Goal: Information Seeking & Learning: Learn about a topic

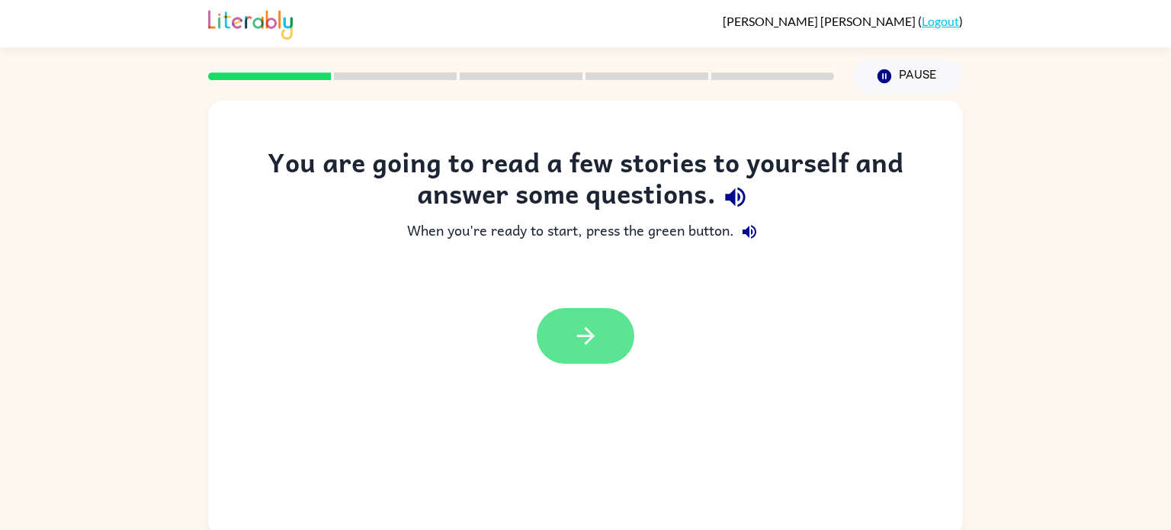
click at [586, 337] on icon "button" at bounding box center [585, 335] width 27 height 27
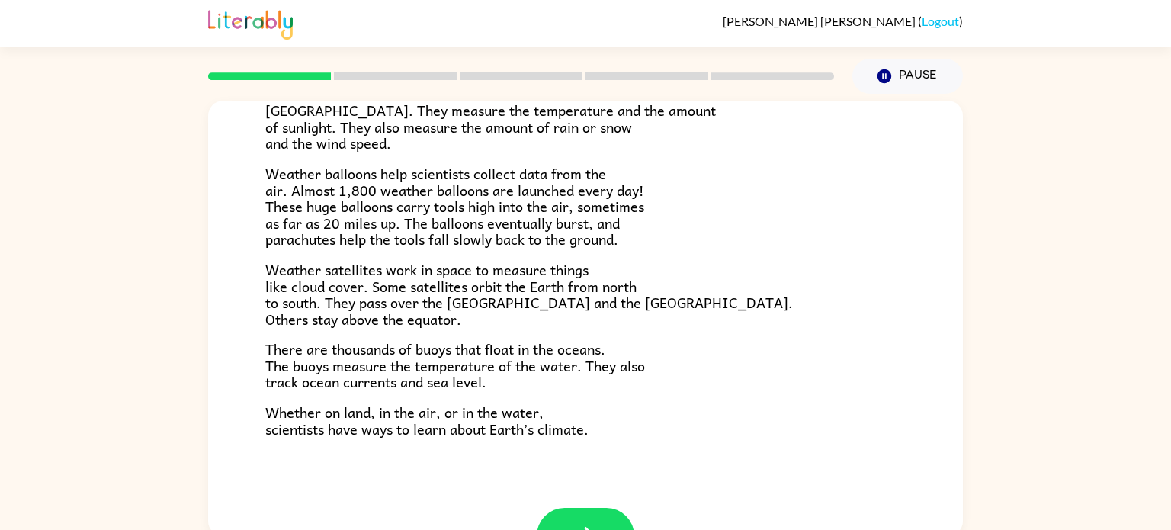
scroll to position [6, 0]
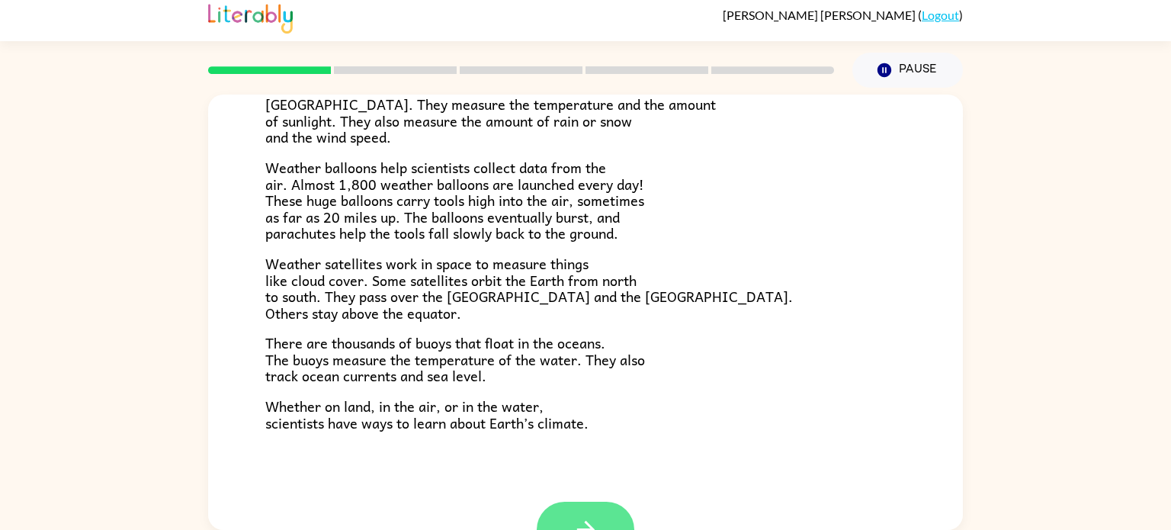
click at [603, 512] on button "button" at bounding box center [586, 530] width 98 height 56
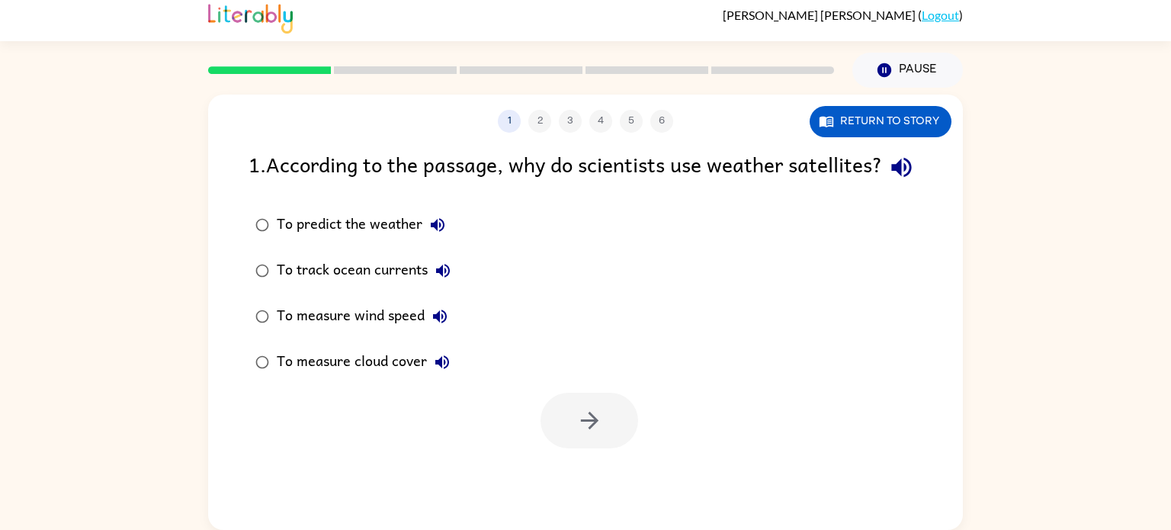
scroll to position [0, 0]
click at [856, 113] on button "Return to story" at bounding box center [881, 121] width 142 height 31
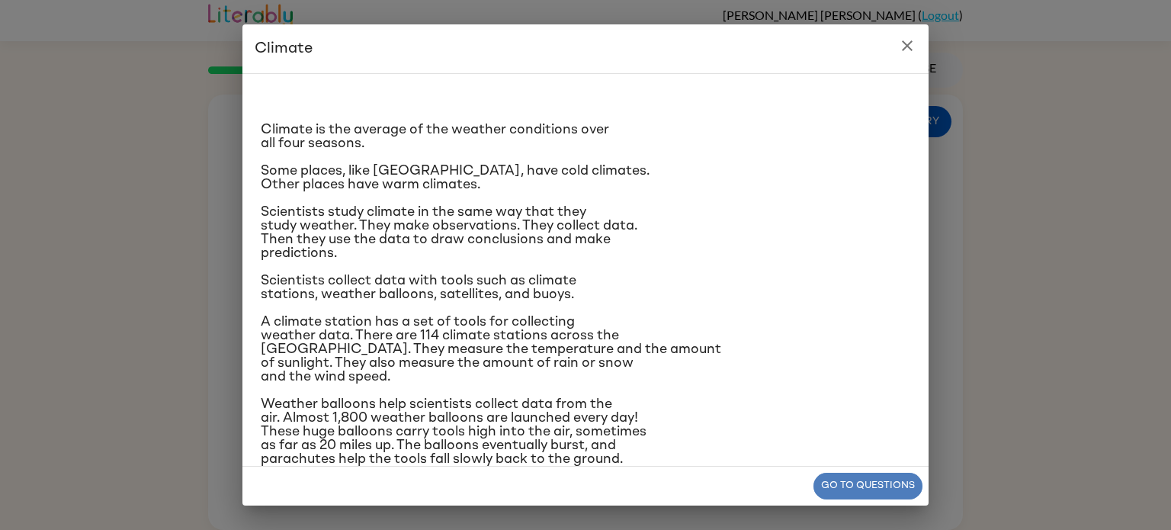
click at [858, 486] on button "Go to questions" at bounding box center [867, 486] width 109 height 27
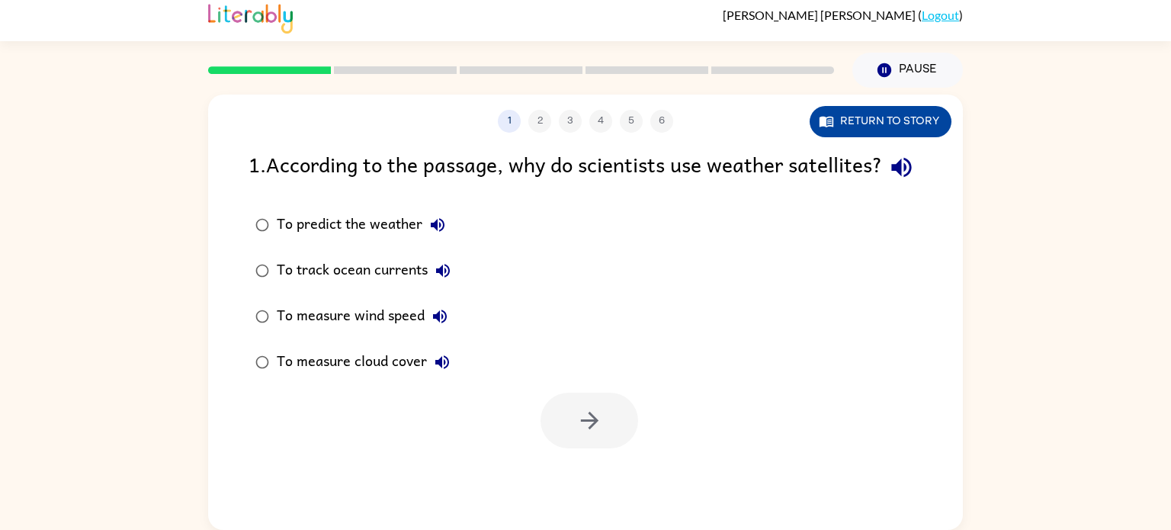
click at [901, 122] on button "Return to story" at bounding box center [881, 121] width 142 height 31
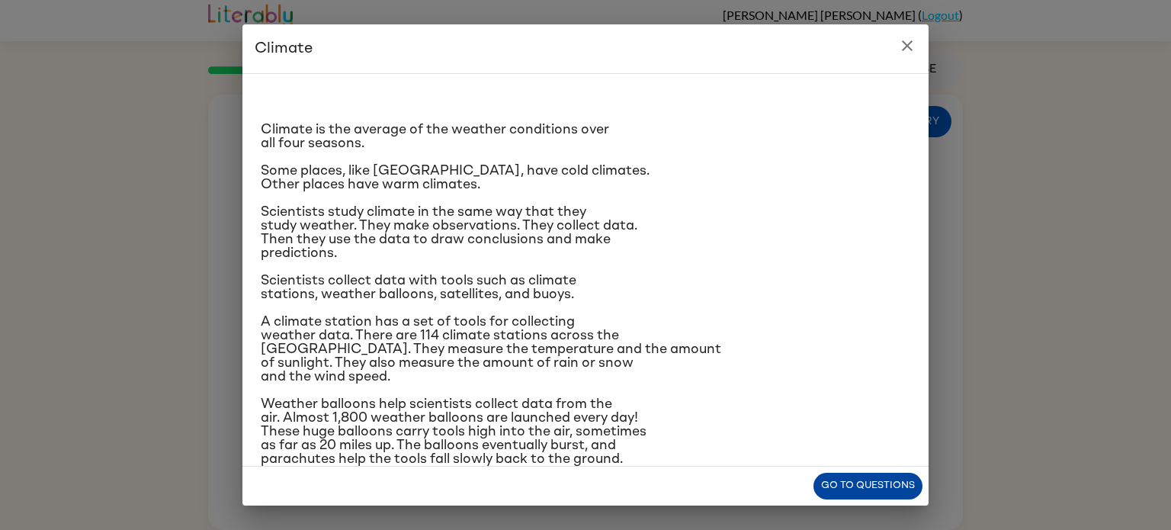
click at [869, 484] on button "Go to questions" at bounding box center [867, 486] width 109 height 27
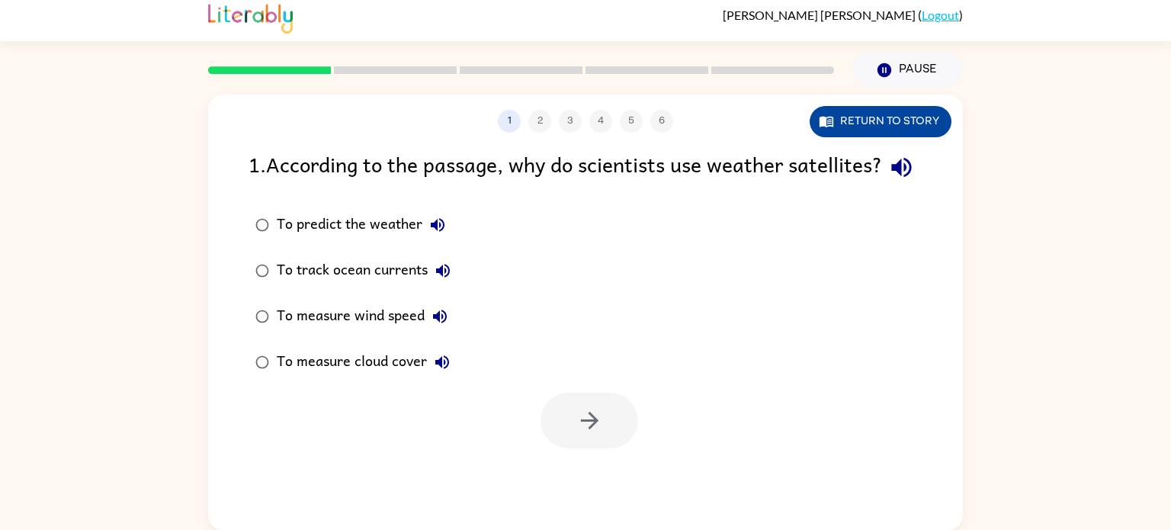
click at [880, 120] on button "Return to story" at bounding box center [881, 121] width 142 height 31
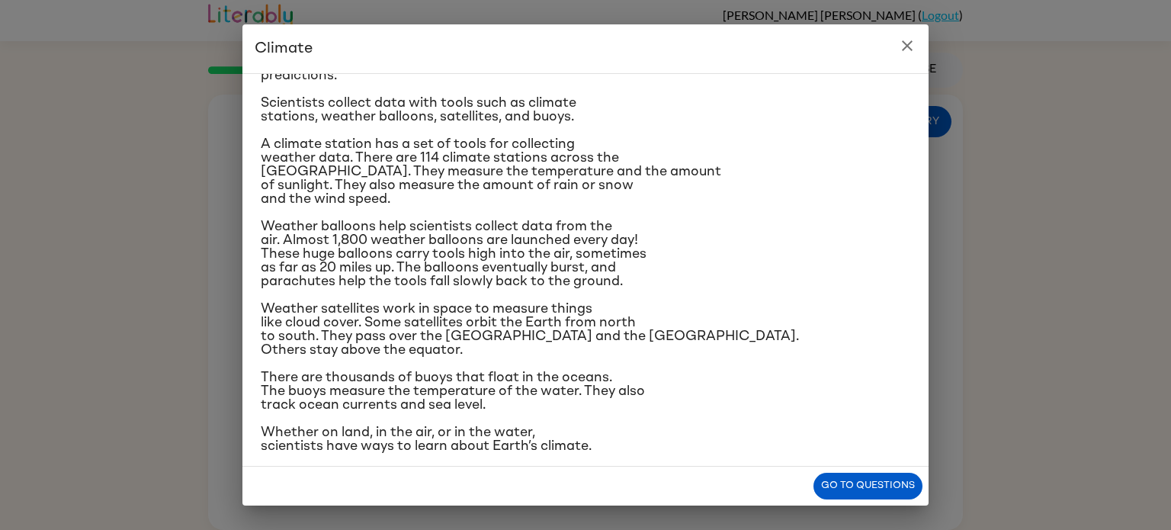
scroll to position [174, 0]
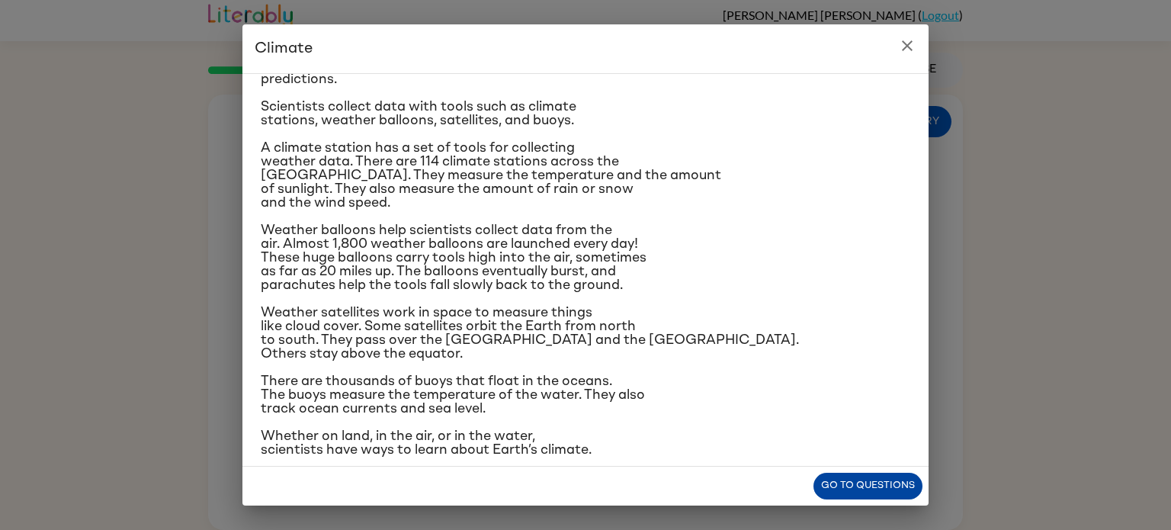
click at [843, 478] on button "Go to questions" at bounding box center [867, 486] width 109 height 27
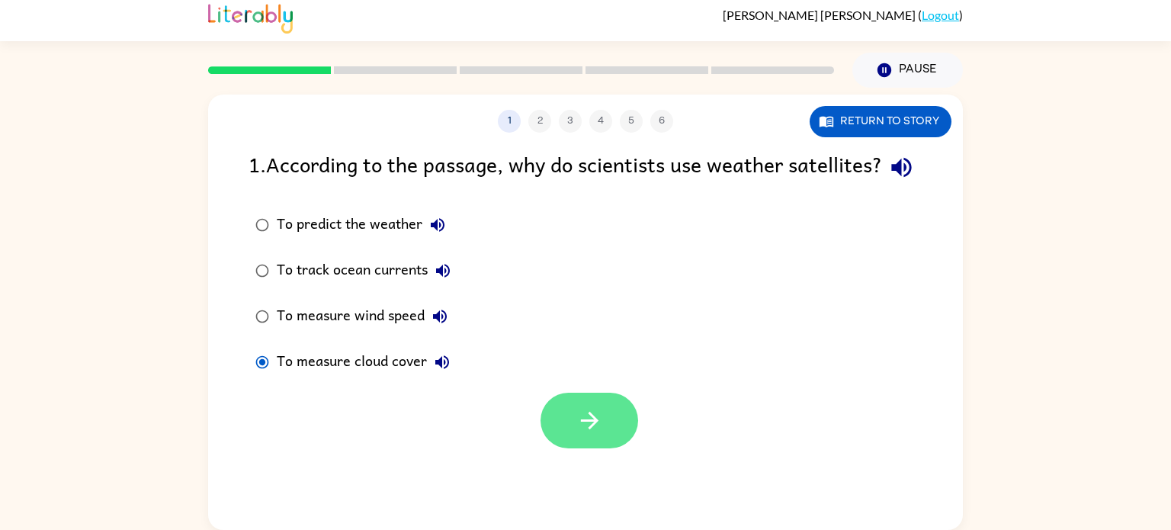
click at [598, 448] on button "button" at bounding box center [589, 421] width 98 height 56
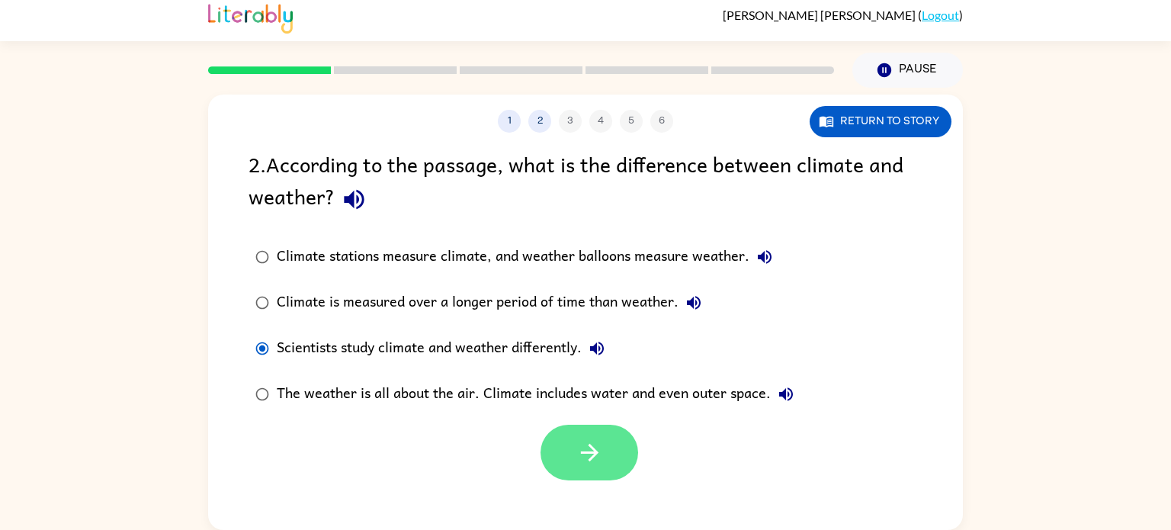
click at [579, 457] on icon "button" at bounding box center [589, 452] width 27 height 27
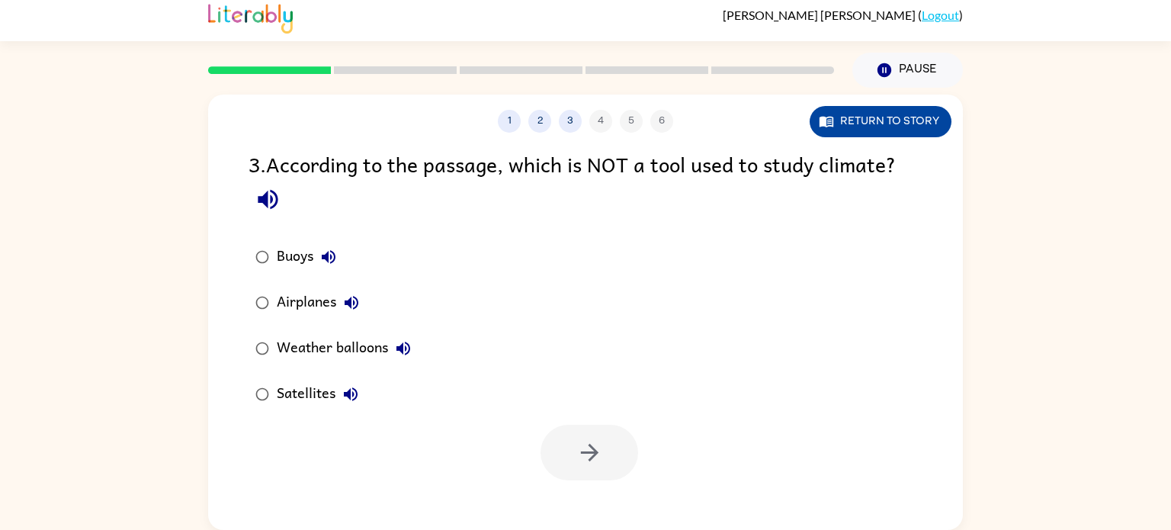
click at [864, 107] on button "Return to story" at bounding box center [881, 121] width 142 height 31
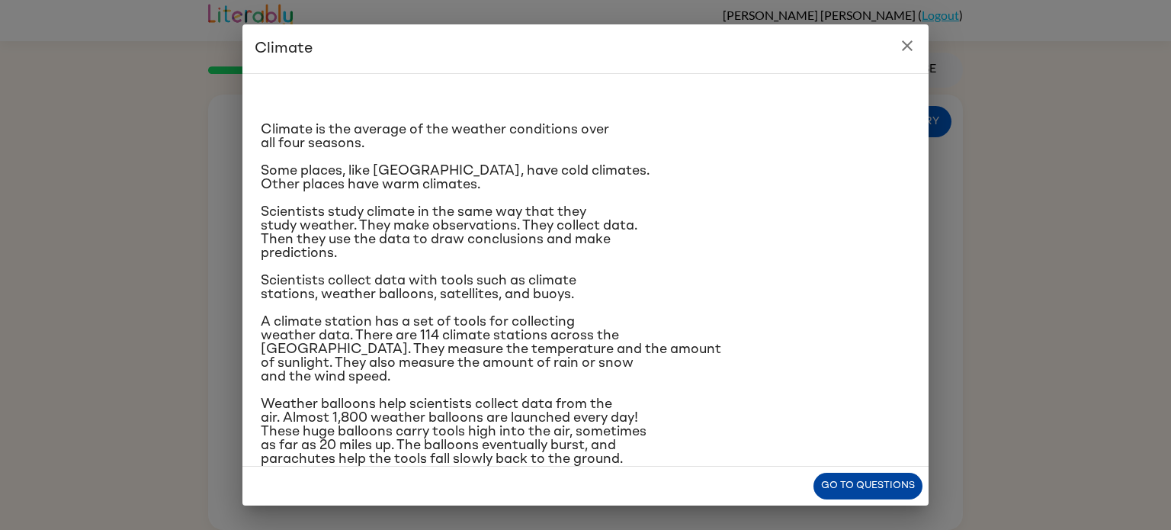
click at [847, 488] on button "Go to questions" at bounding box center [867, 486] width 109 height 27
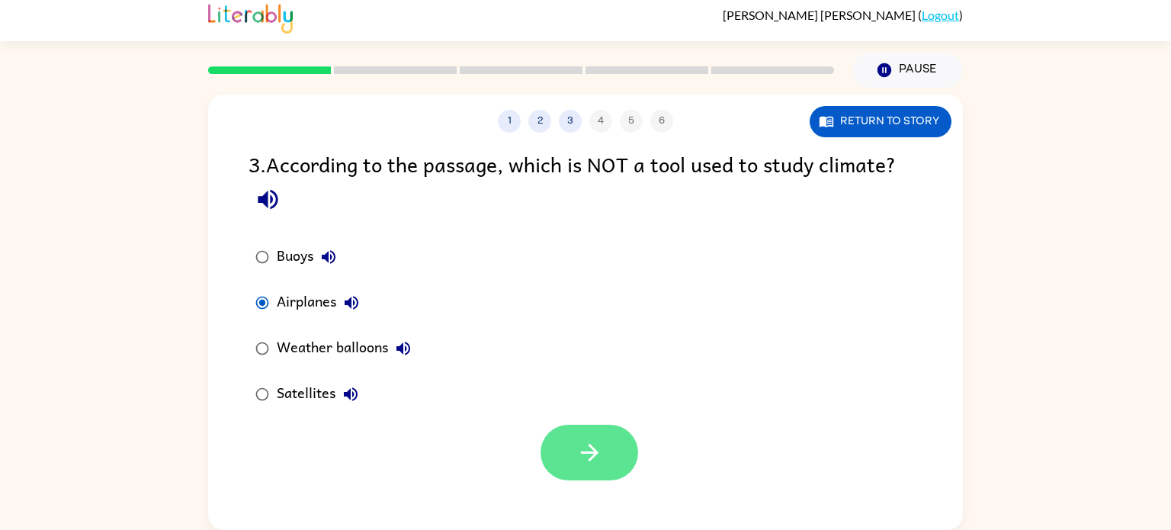
click at [582, 470] on button "button" at bounding box center [589, 453] width 98 height 56
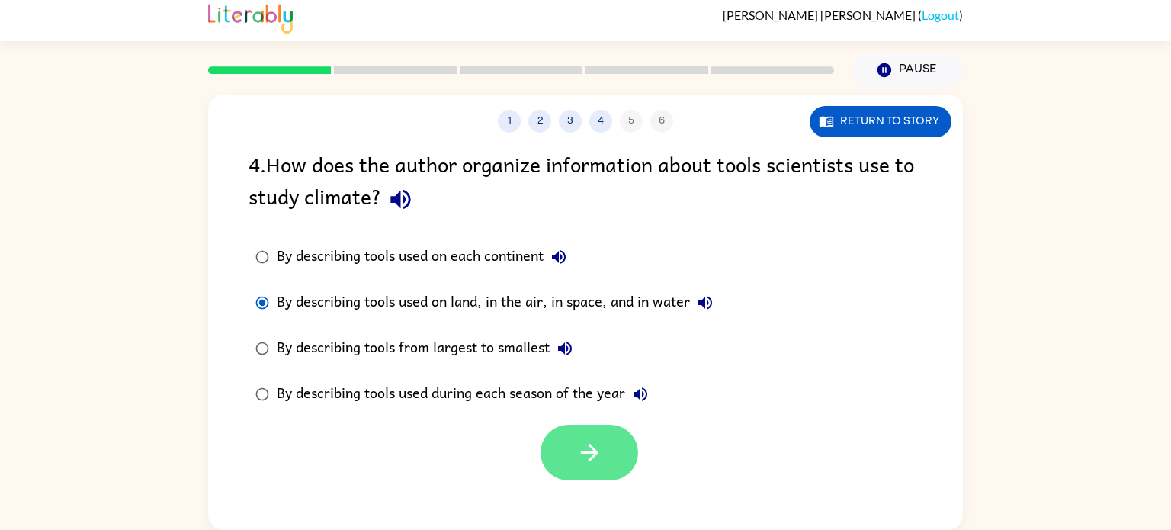
click at [585, 444] on icon "button" at bounding box center [589, 452] width 27 height 27
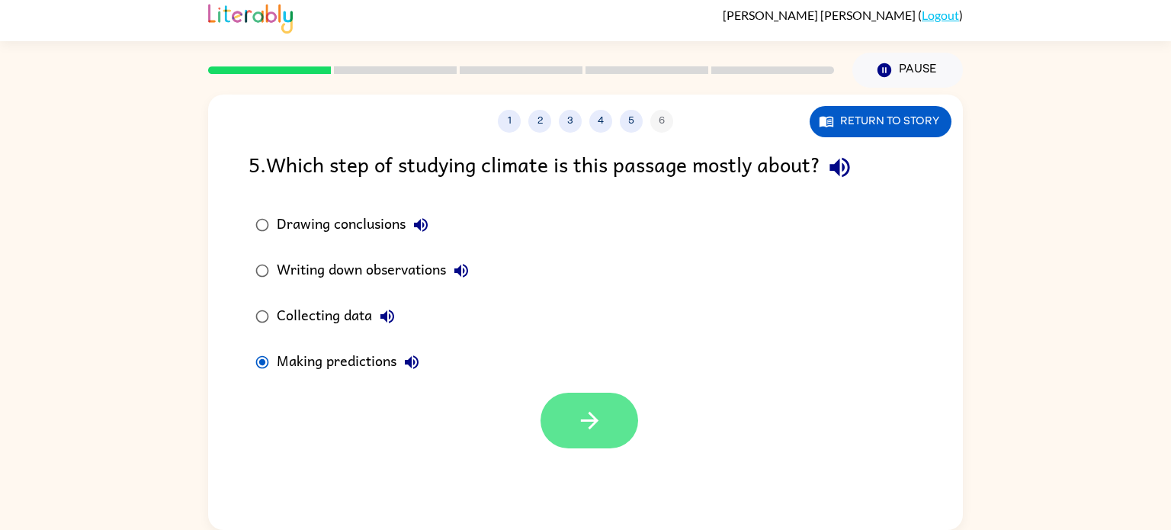
click at [577, 414] on icon "button" at bounding box center [589, 420] width 27 height 27
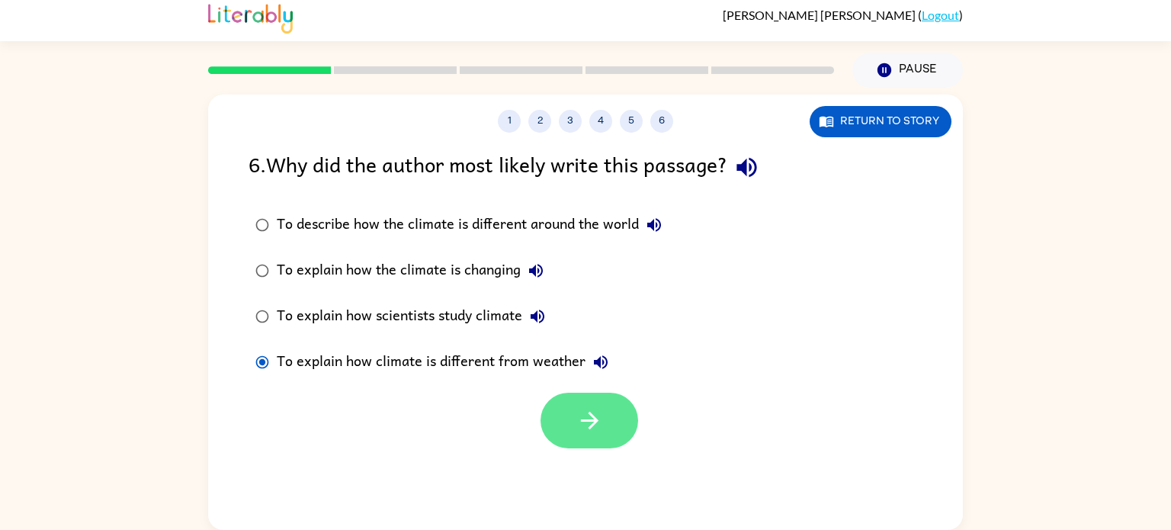
click at [598, 418] on icon "button" at bounding box center [589, 420] width 27 height 27
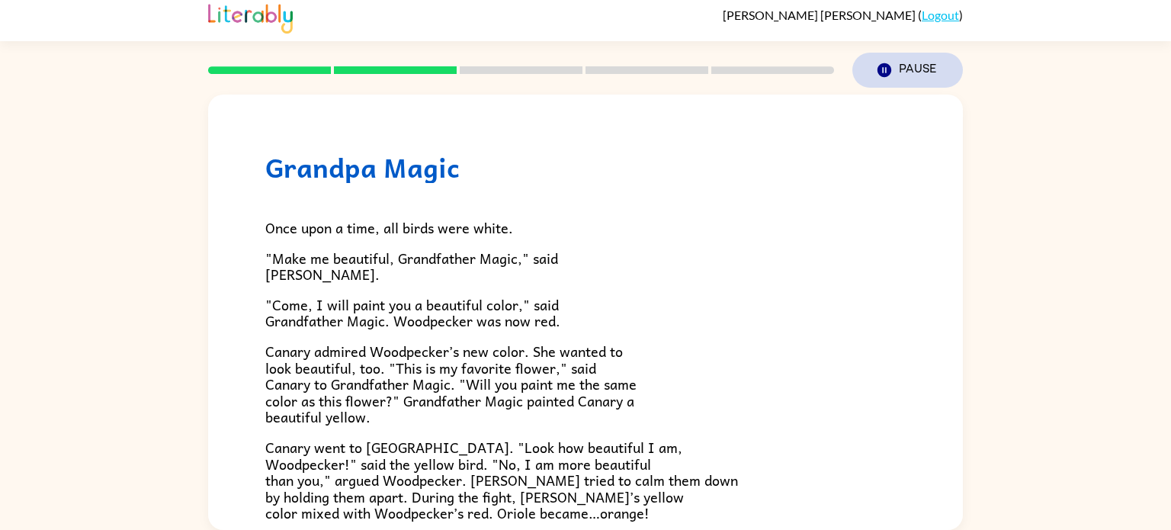
click at [883, 67] on icon "Pause" at bounding box center [884, 70] width 17 height 17
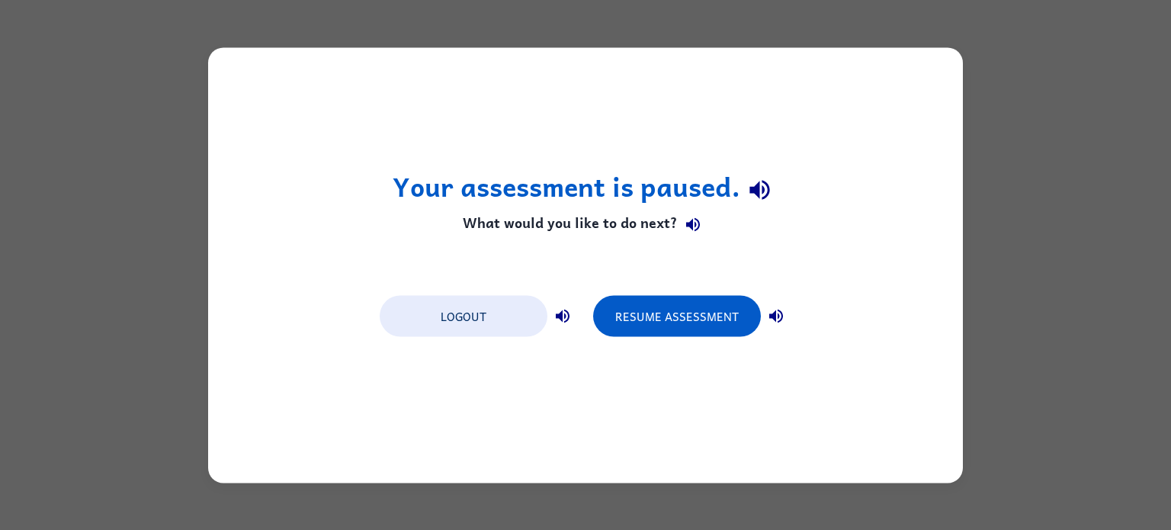
click at [1099, 184] on div "Your assessment is paused. What would you like to do next? Logout Resume Assess…" at bounding box center [585, 265] width 1171 height 530
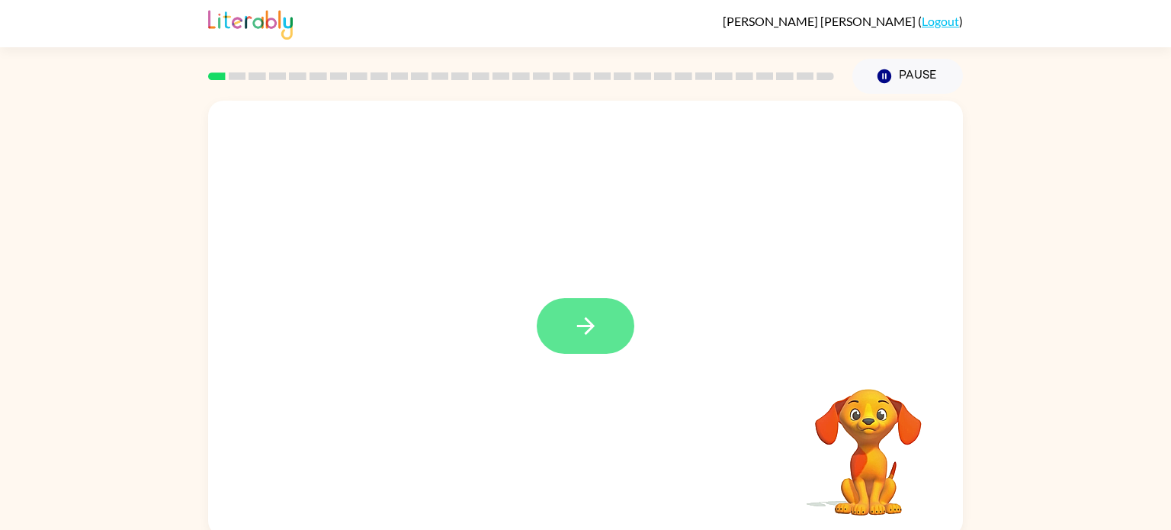
click at [614, 333] on button "button" at bounding box center [586, 326] width 98 height 56
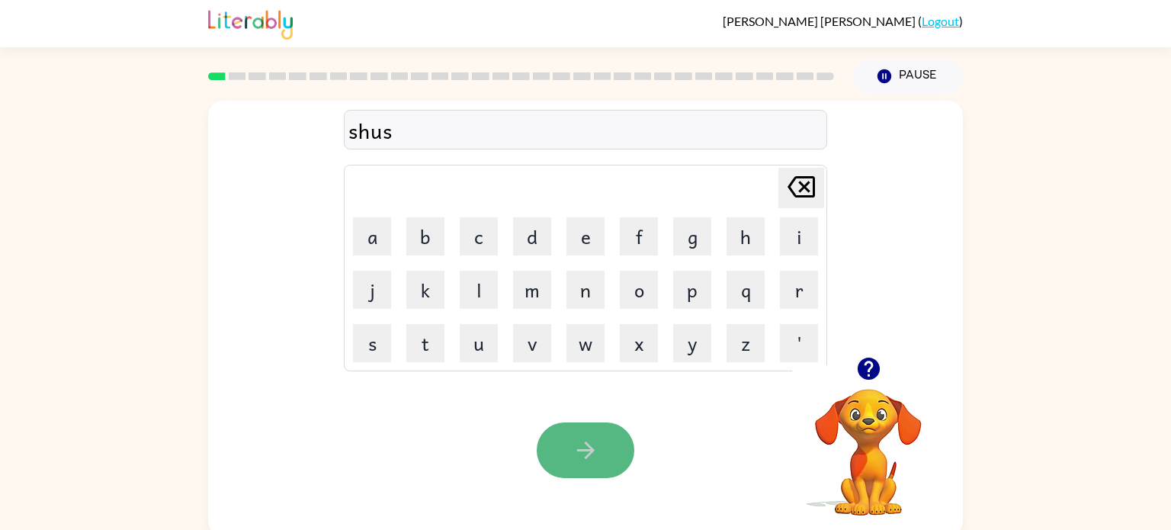
click at [604, 438] on button "button" at bounding box center [586, 450] width 98 height 56
click at [582, 445] on icon "button" at bounding box center [585, 450] width 27 height 27
click at [599, 454] on button "button" at bounding box center [586, 450] width 98 height 56
click at [359, 132] on div "aliminate" at bounding box center [585, 130] width 474 height 32
click at [364, 132] on div "aliminate" at bounding box center [585, 130] width 474 height 32
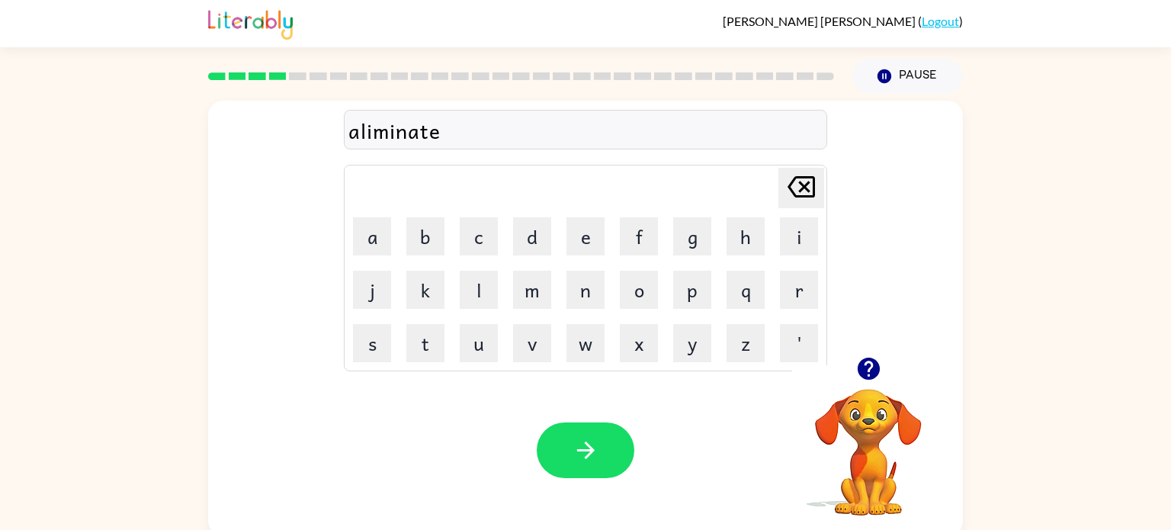
click at [356, 131] on div "aliminate" at bounding box center [585, 130] width 474 height 32
click at [583, 440] on icon "button" at bounding box center [585, 450] width 27 height 27
click at [594, 435] on button "button" at bounding box center [586, 450] width 98 height 56
click at [593, 464] on button "button" at bounding box center [586, 450] width 98 height 56
click at [601, 453] on button "button" at bounding box center [586, 450] width 98 height 56
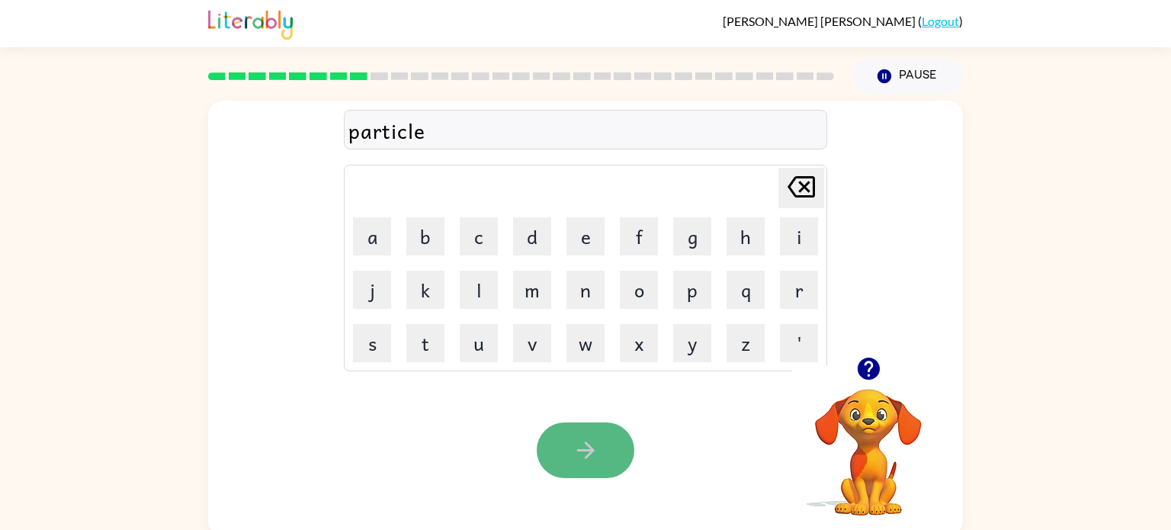
click at [603, 452] on button "button" at bounding box center [586, 450] width 98 height 56
click at [603, 447] on button "button" at bounding box center [586, 450] width 98 height 56
click at [601, 451] on button "button" at bounding box center [586, 450] width 98 height 56
click at [602, 452] on button "button" at bounding box center [586, 450] width 98 height 56
click at [599, 448] on button "button" at bounding box center [586, 450] width 98 height 56
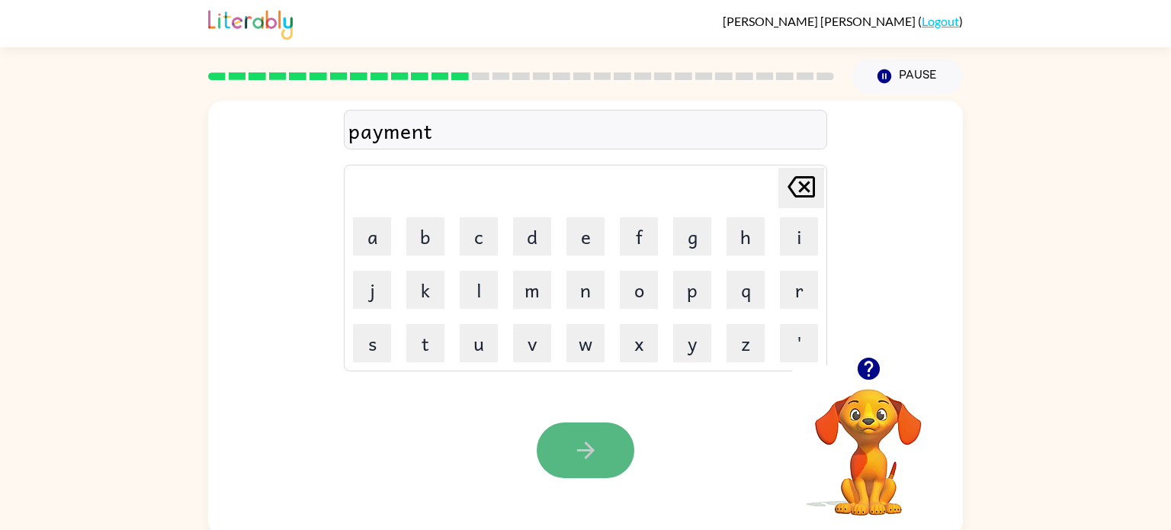
click at [595, 448] on icon "button" at bounding box center [585, 450] width 27 height 27
click at [605, 447] on button "button" at bounding box center [586, 450] width 98 height 56
click at [597, 451] on icon "button" at bounding box center [585, 450] width 27 height 27
click at [600, 451] on button "button" at bounding box center [586, 450] width 98 height 56
click at [608, 453] on button "button" at bounding box center [586, 450] width 98 height 56
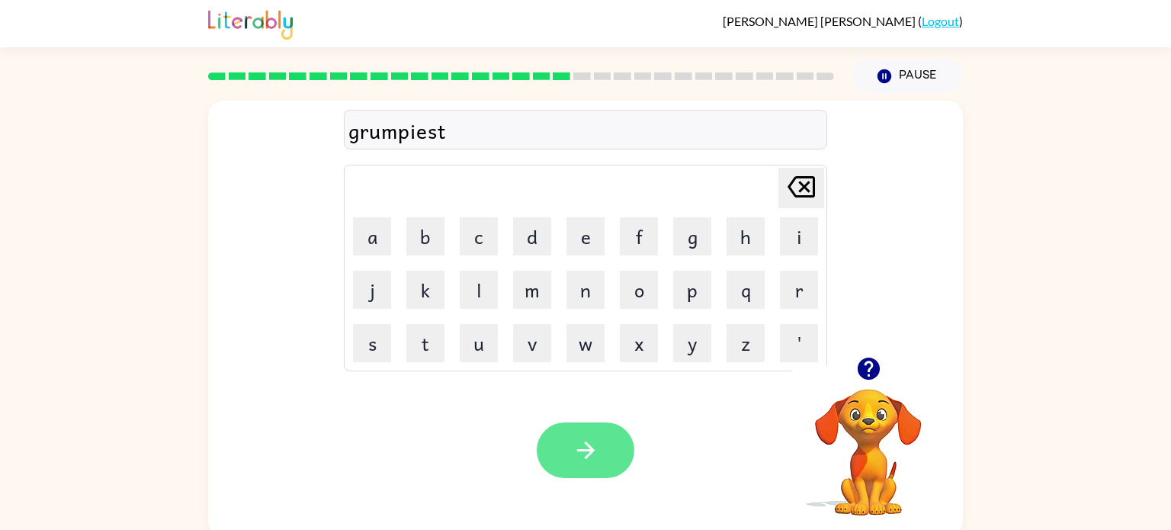
click at [597, 462] on icon "button" at bounding box center [585, 450] width 27 height 27
click at [595, 438] on icon "button" at bounding box center [585, 450] width 27 height 27
click at [601, 451] on button "button" at bounding box center [586, 450] width 98 height 56
click at [584, 454] on icon "button" at bounding box center [585, 450] width 27 height 27
click at [595, 459] on icon "button" at bounding box center [585, 450] width 27 height 27
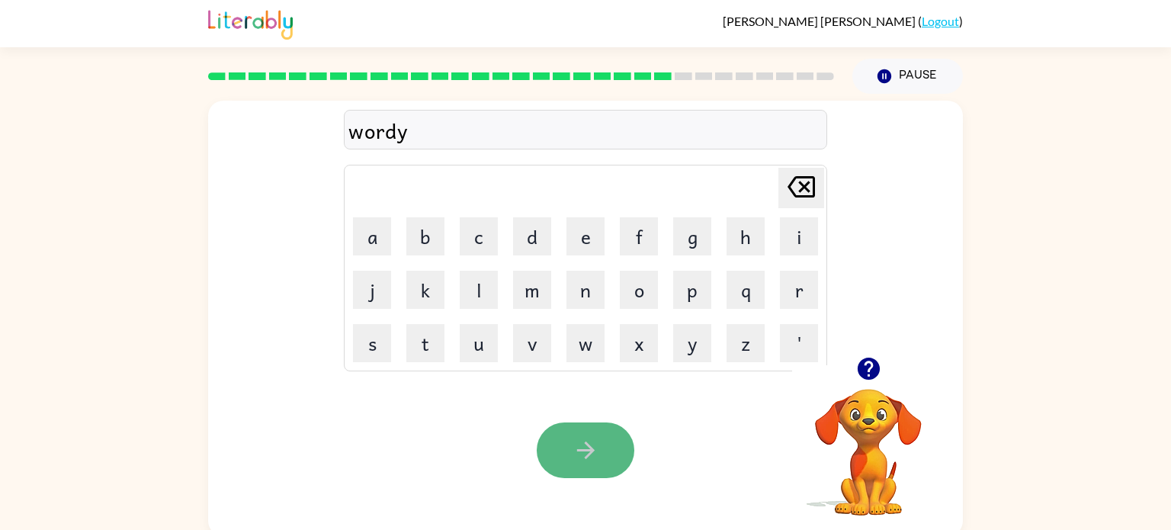
click at [592, 457] on icon "button" at bounding box center [585, 450] width 27 height 27
click at [603, 446] on button "button" at bounding box center [586, 450] width 98 height 56
click at [605, 457] on button "button" at bounding box center [586, 450] width 98 height 56
click at [579, 447] on icon "button" at bounding box center [585, 450] width 27 height 27
click at [576, 450] on icon "button" at bounding box center [585, 450] width 27 height 27
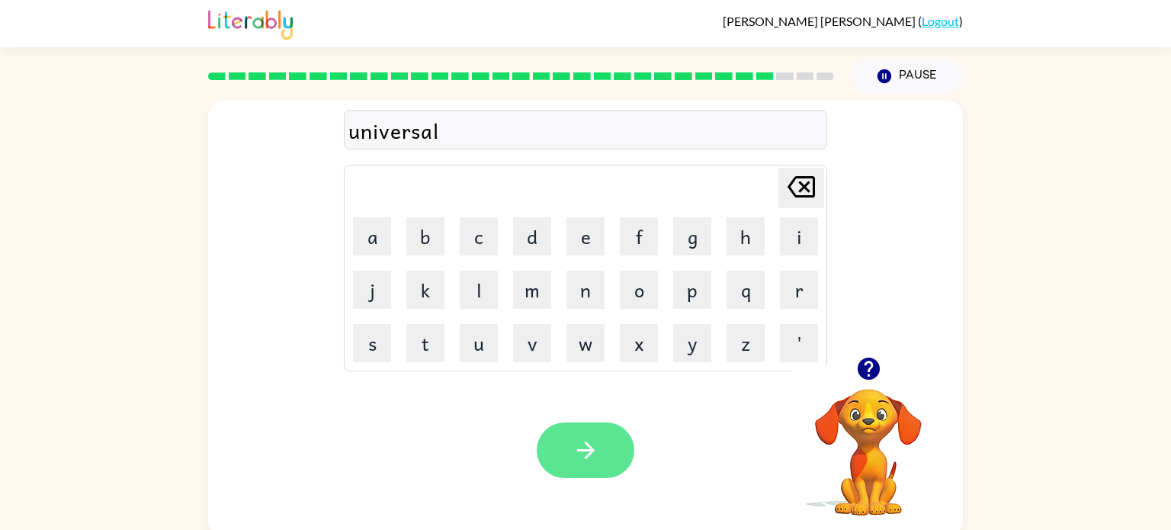
click at [565, 449] on button "button" at bounding box center [586, 450] width 98 height 56
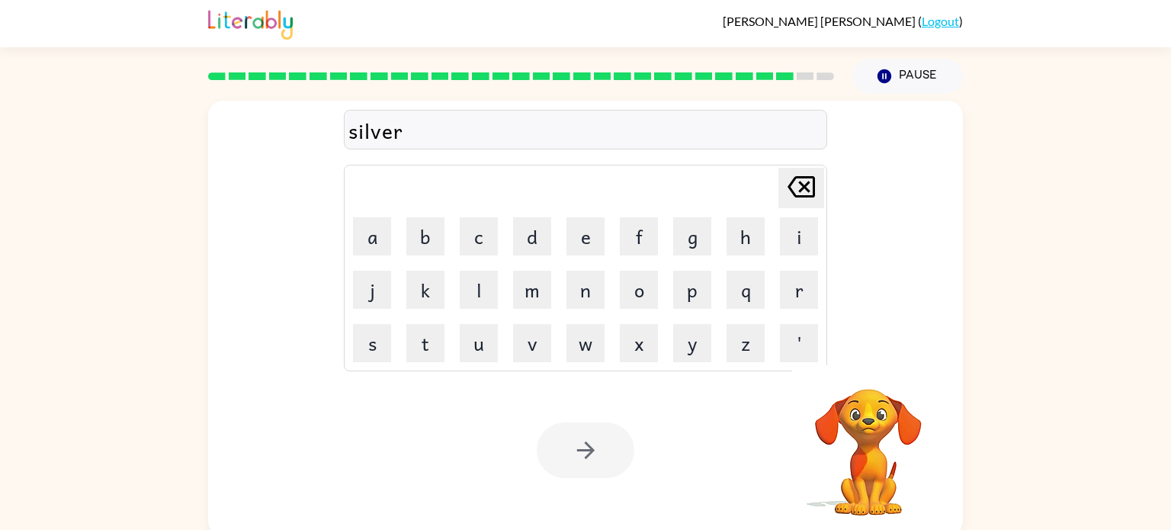
scroll to position [6, 0]
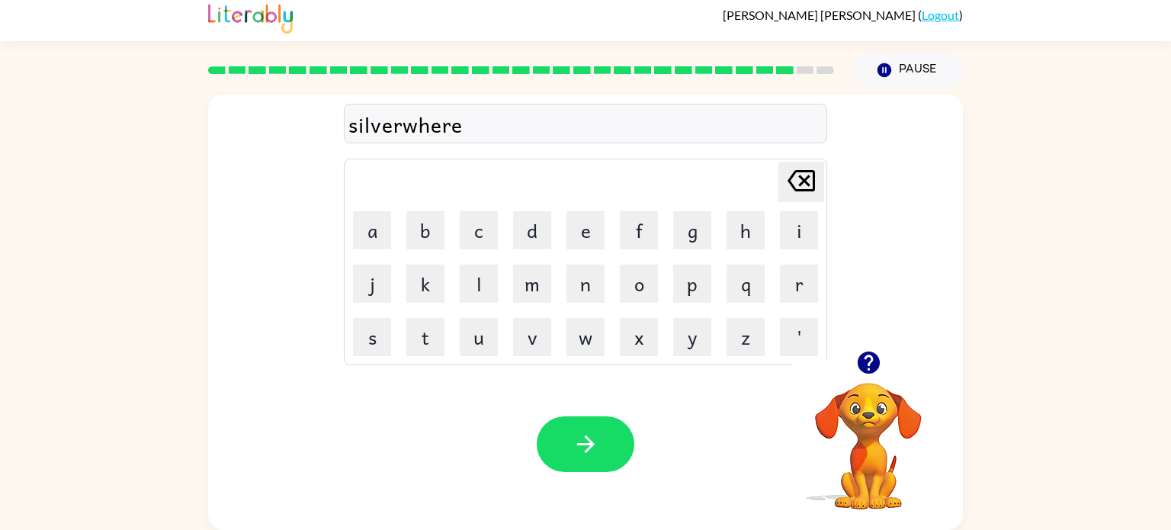
click at [868, 356] on icon "button" at bounding box center [868, 362] width 27 height 27
click at [477, 126] on div "silverwhere" at bounding box center [585, 124] width 474 height 32
click at [608, 443] on button "button" at bounding box center [586, 444] width 98 height 56
click at [605, 441] on button "button" at bounding box center [586, 444] width 98 height 56
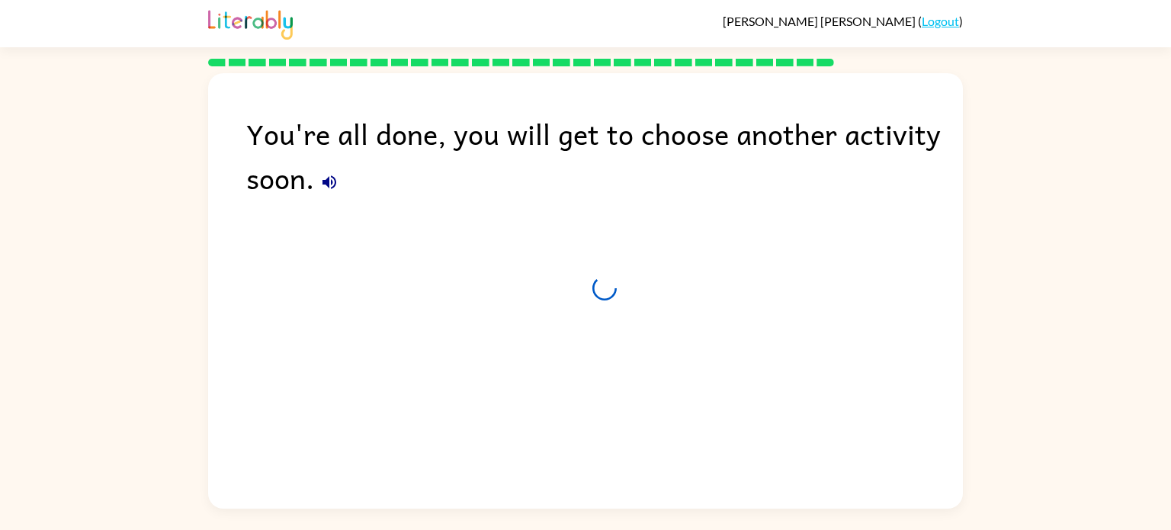
scroll to position [0, 0]
